Goal: Use online tool/utility: Utilize a website feature to perform a specific function

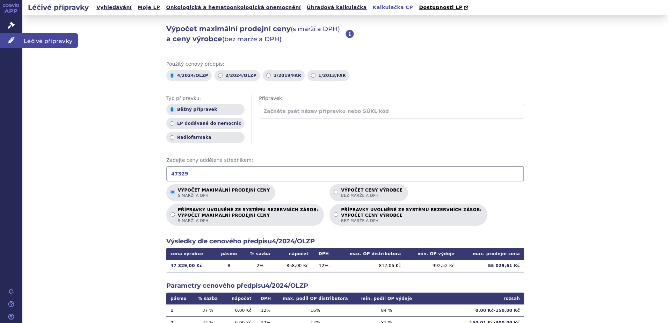
click at [32, 41] on span "Léčivé přípravky" at bounding box center [50, 40] width 56 height 15
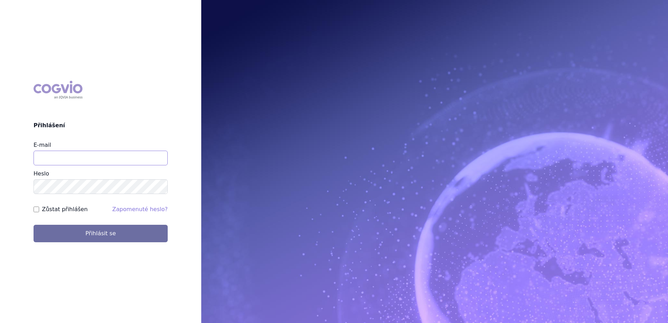
click at [92, 158] on input "E-mail" at bounding box center [101, 158] width 134 height 15
type input "Jan.strnad@ipsen.com"
click at [34, 225] on button "Přihlásit se" at bounding box center [101, 233] width 134 height 17
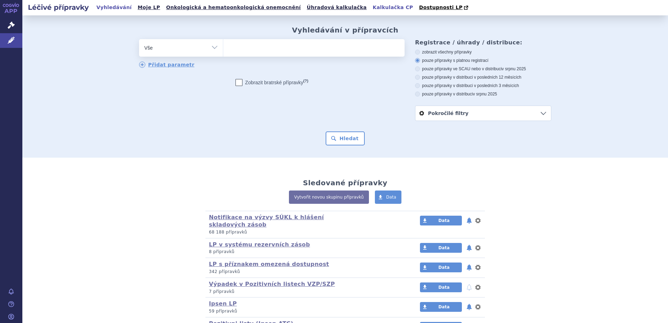
click at [371, 8] on link "Kalkulačka CP" at bounding box center [393, 7] width 45 height 9
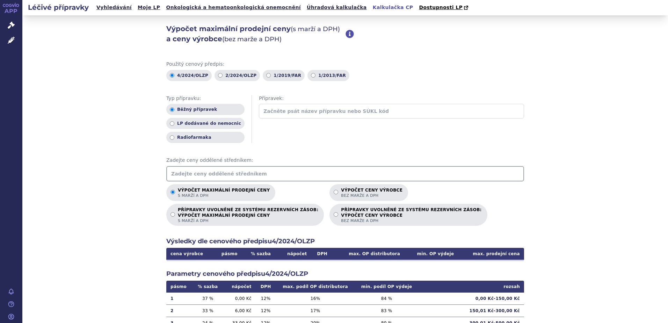
click at [231, 173] on input "text" at bounding box center [345, 173] width 358 height 15
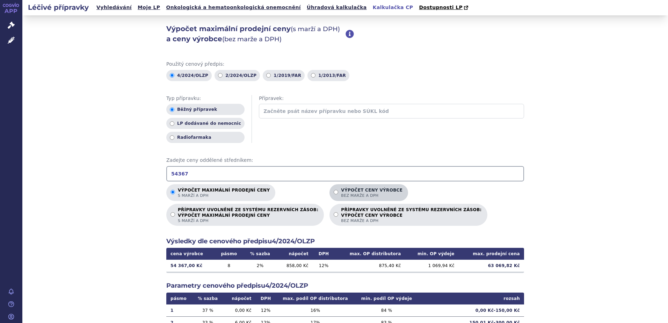
type input "54367"
click at [341, 197] on span "bez marže a DPH" at bounding box center [372, 195] width 62 height 5
click at [334, 194] on input "Výpočet ceny výrobce bez marže a DPH" at bounding box center [336, 192] width 5 height 5
radio input "true"
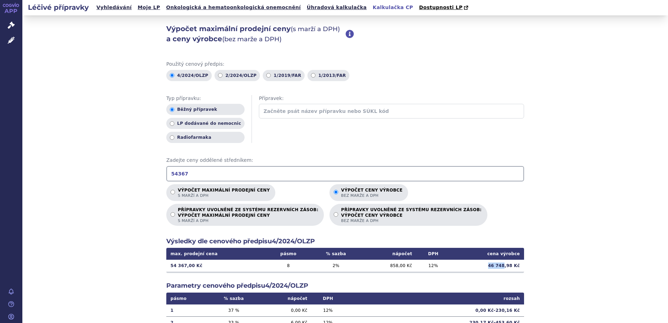
drag, startPoint x: 491, startPoint y: 265, endPoint x: 505, endPoint y: 267, distance: 14.8
click at [505, 267] on td "46 748,98 Kč" at bounding box center [487, 266] width 74 height 12
copy td "46 748"
